Goal: Task Accomplishment & Management: Complete application form

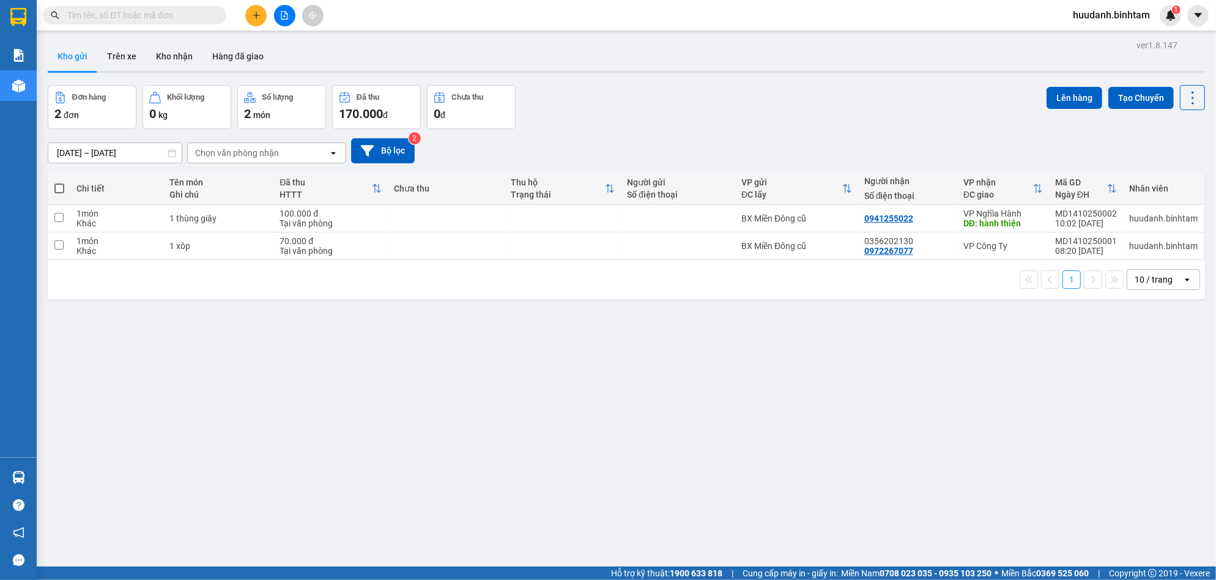
click at [246, 17] on button at bounding box center [255, 15] width 21 height 21
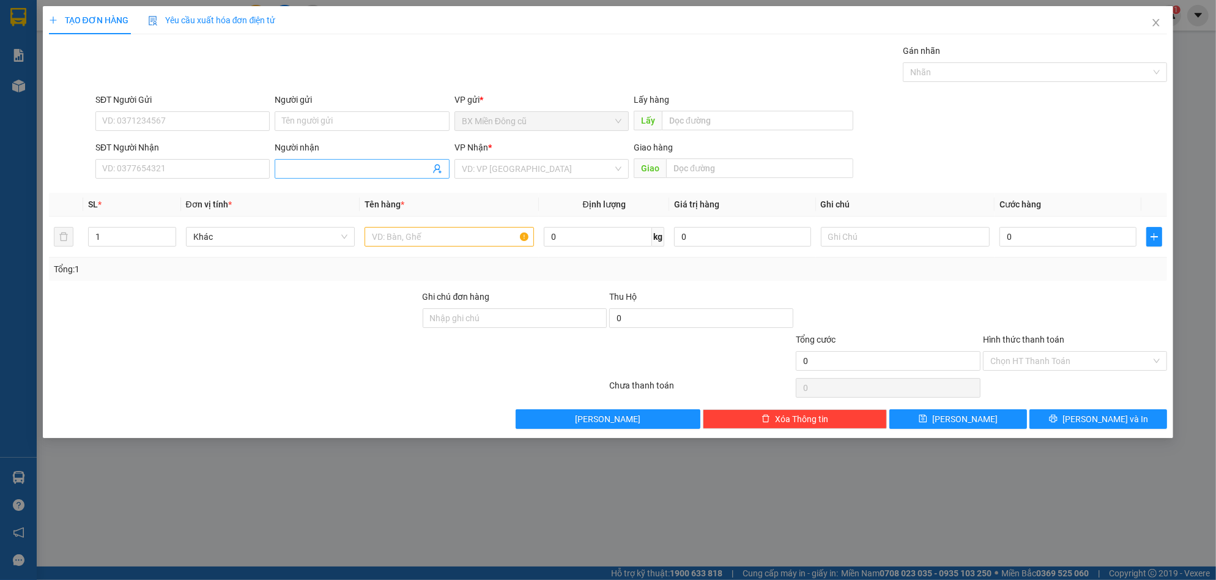
click at [333, 171] on input "Người nhận" at bounding box center [355, 168] width 147 height 13
type input "Lan 152"
click at [391, 245] on input "text" at bounding box center [448, 237] width 169 height 20
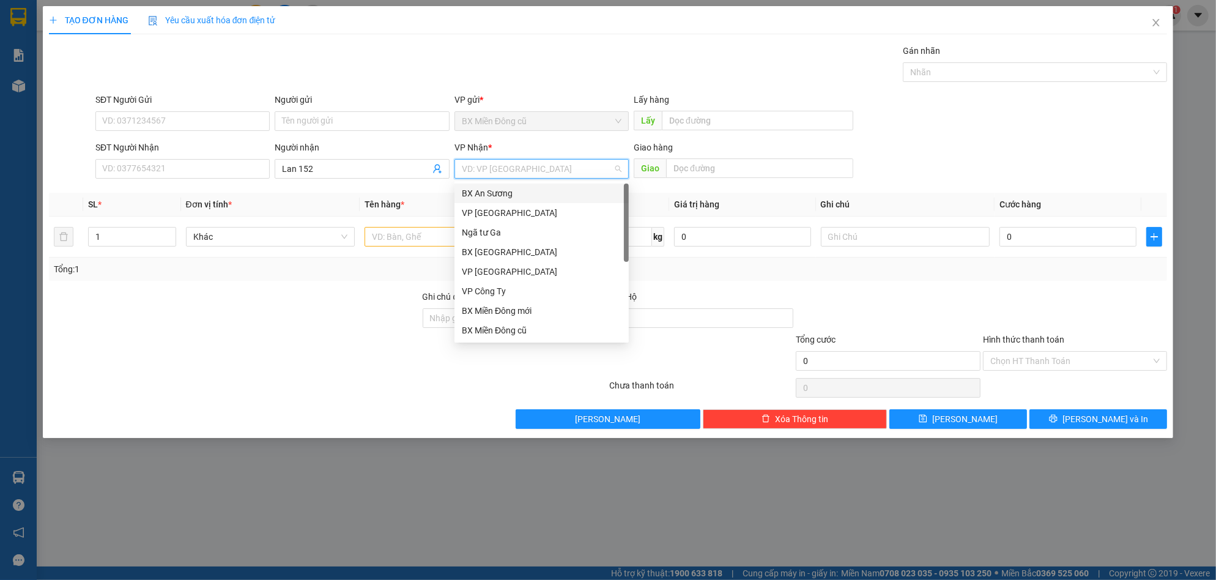
click at [493, 164] on input "search" at bounding box center [537, 169] width 151 height 18
click at [506, 292] on div "VP Công Ty" at bounding box center [542, 290] width 160 height 13
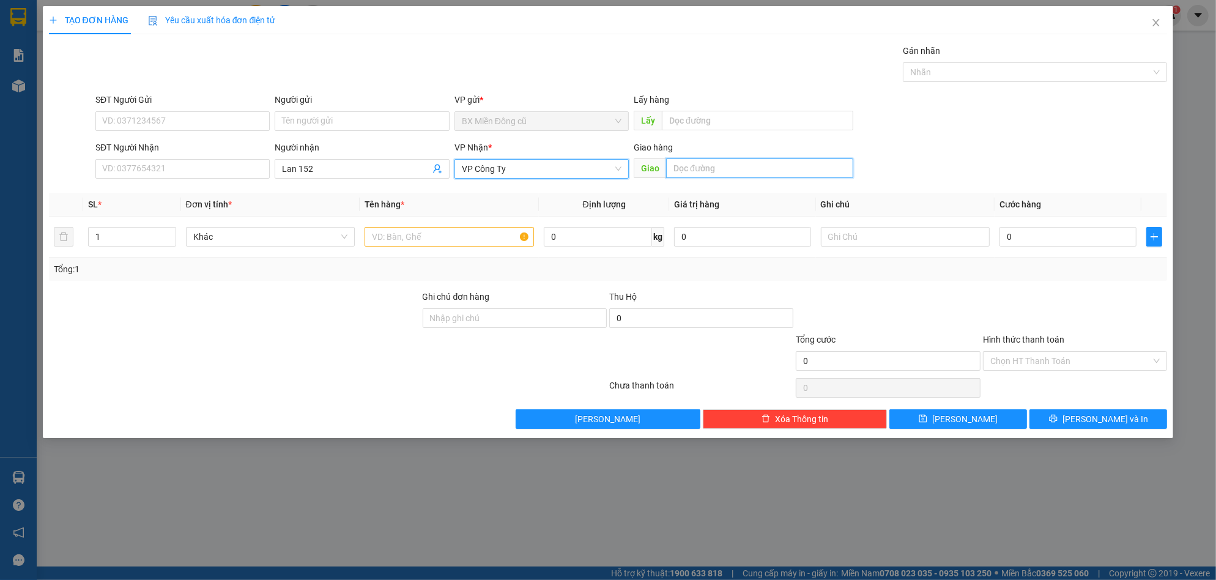
click at [706, 167] on input "text" at bounding box center [759, 168] width 187 height 20
click at [706, 180] on div "Giao hàng Giao" at bounding box center [743, 162] width 220 height 43
click at [711, 172] on input "text" at bounding box center [759, 168] width 187 height 20
click at [481, 238] on input "text" at bounding box center [448, 237] width 169 height 20
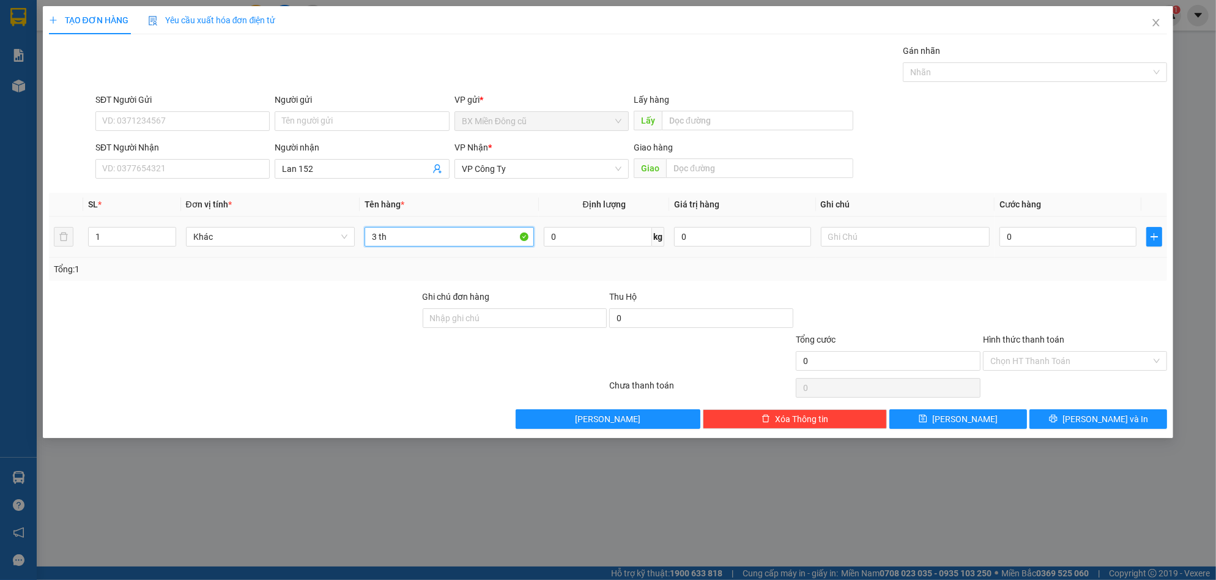
paste input "ùng"
click at [1041, 246] on input "0" at bounding box center [1067, 237] width 137 height 20
click at [451, 239] on input "3 thùng" at bounding box center [448, 237] width 169 height 20
paste input "ên"
paste input "ện"
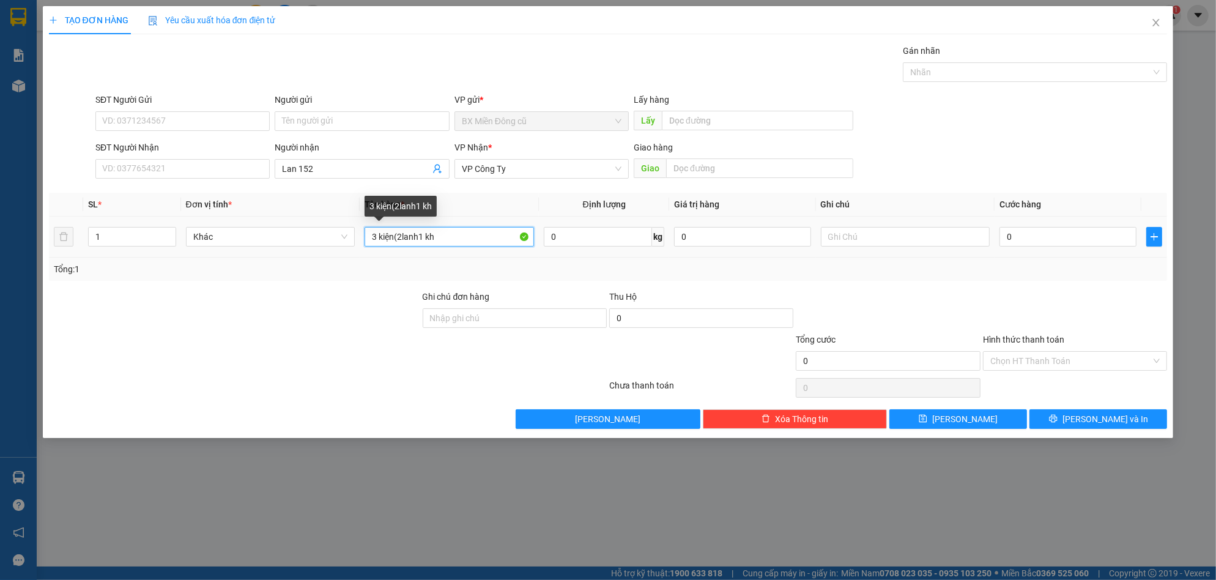
paste input "ô"
drag, startPoint x: 402, startPoint y: 235, endPoint x: 418, endPoint y: 252, distance: 22.9
click at [402, 236] on input "3 kiện(2lanh1 khô)" at bounding box center [448, 237] width 169 height 20
type input "3 kiện(2 lanh1 khô)"
click at [1069, 242] on input "0" at bounding box center [1067, 237] width 137 height 20
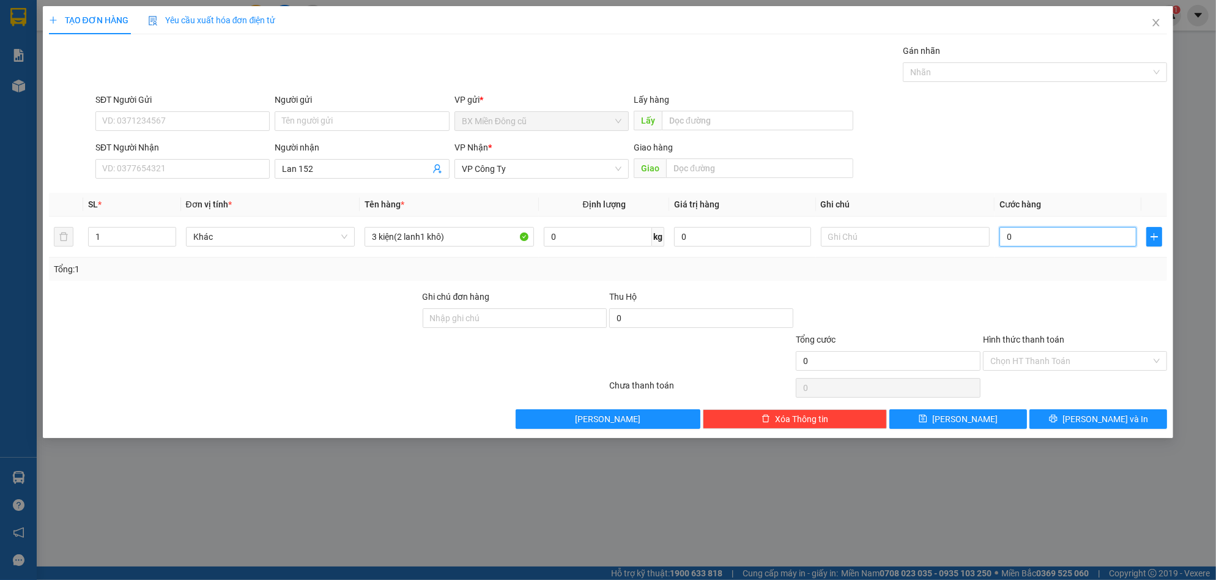
type input "2"
type input "20"
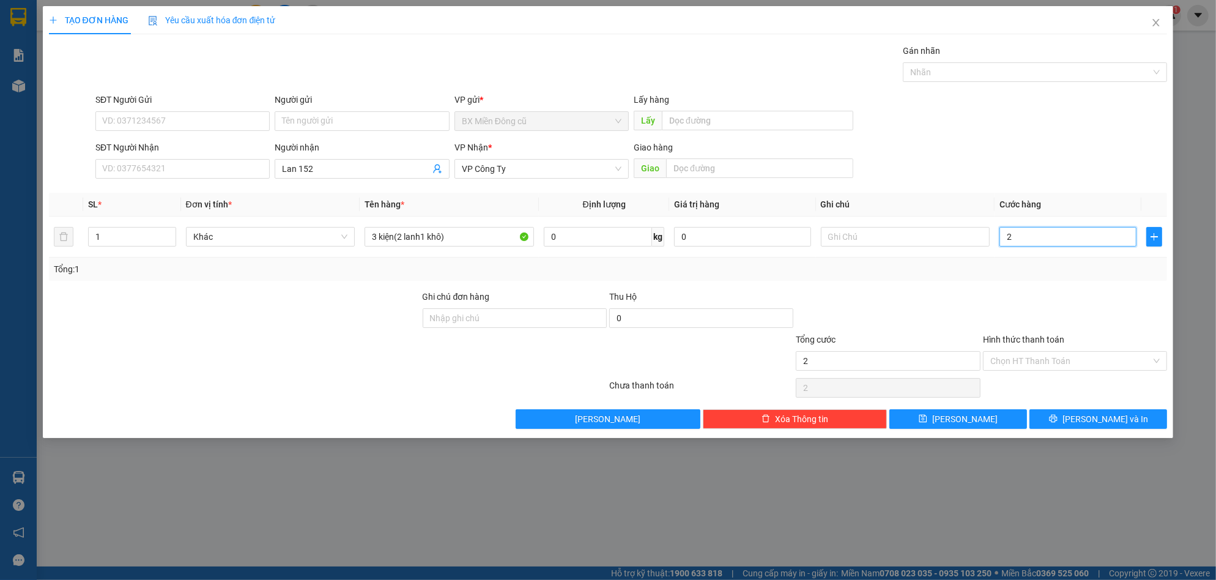
type input "20"
type input "200"
type input "2.000"
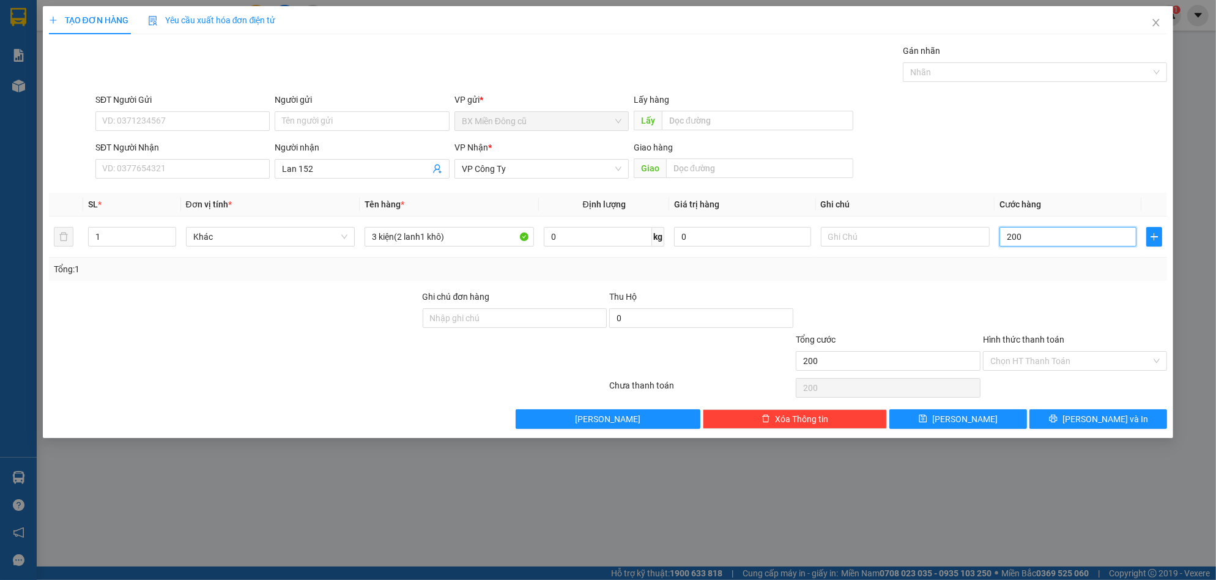
type input "2.000"
type input "20.000"
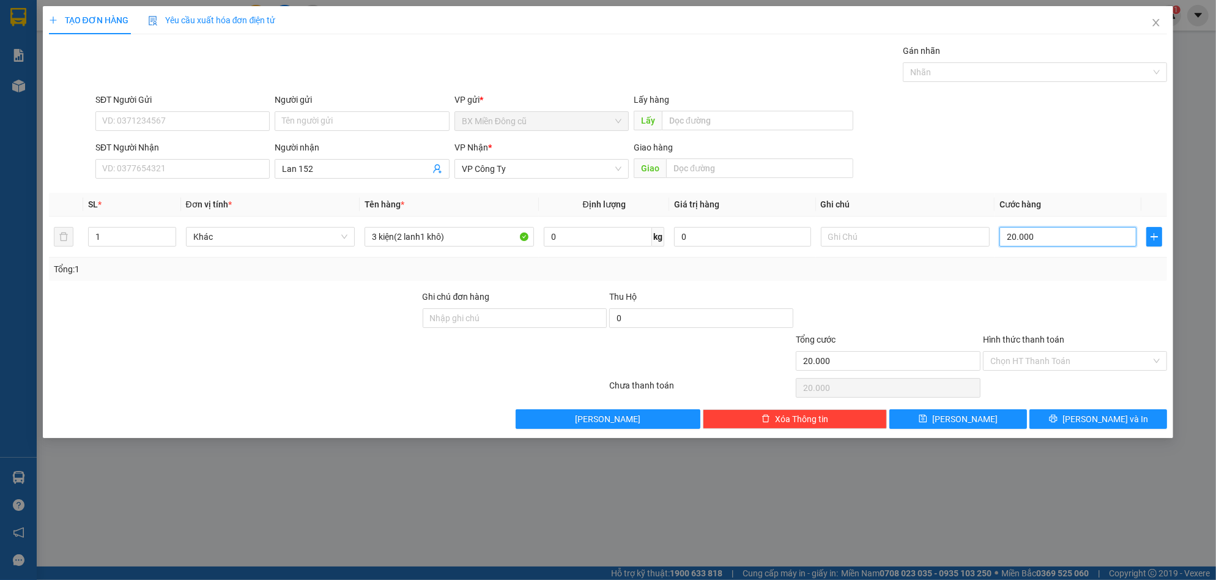
type input "200.000"
click at [1086, 428] on button "Lưu và In" at bounding box center [1098, 419] width 138 height 20
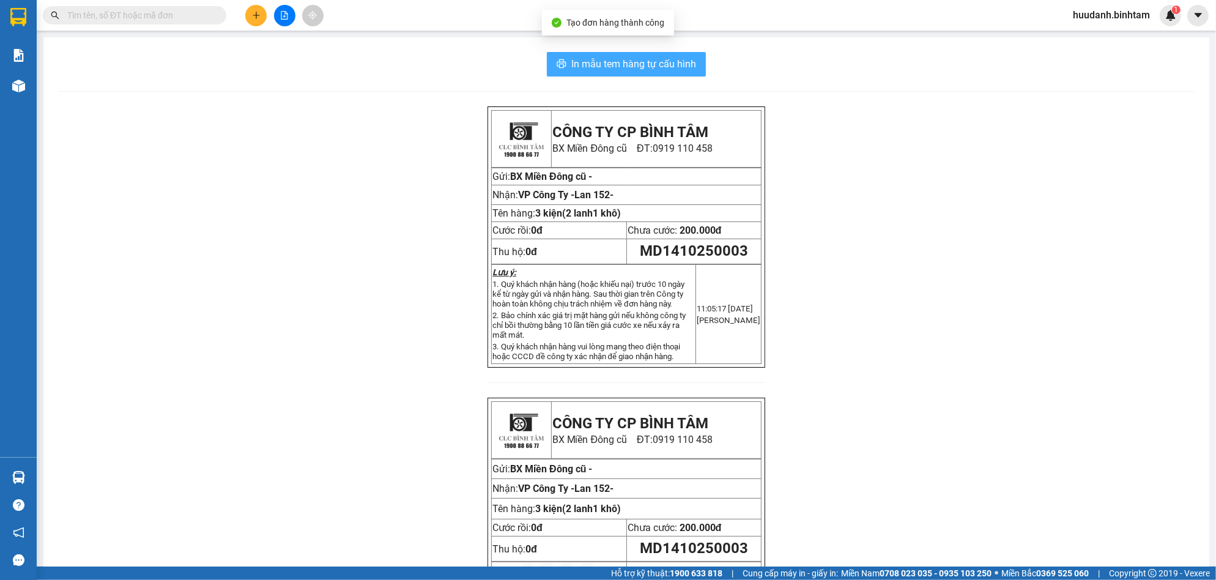
click at [660, 53] on button "In mẫu tem hàng tự cấu hình" at bounding box center [626, 64] width 159 height 24
click at [662, 62] on span "In mẫu tem hàng tự cấu hình" at bounding box center [633, 63] width 125 height 15
